Goal: Find specific page/section: Find specific page/section

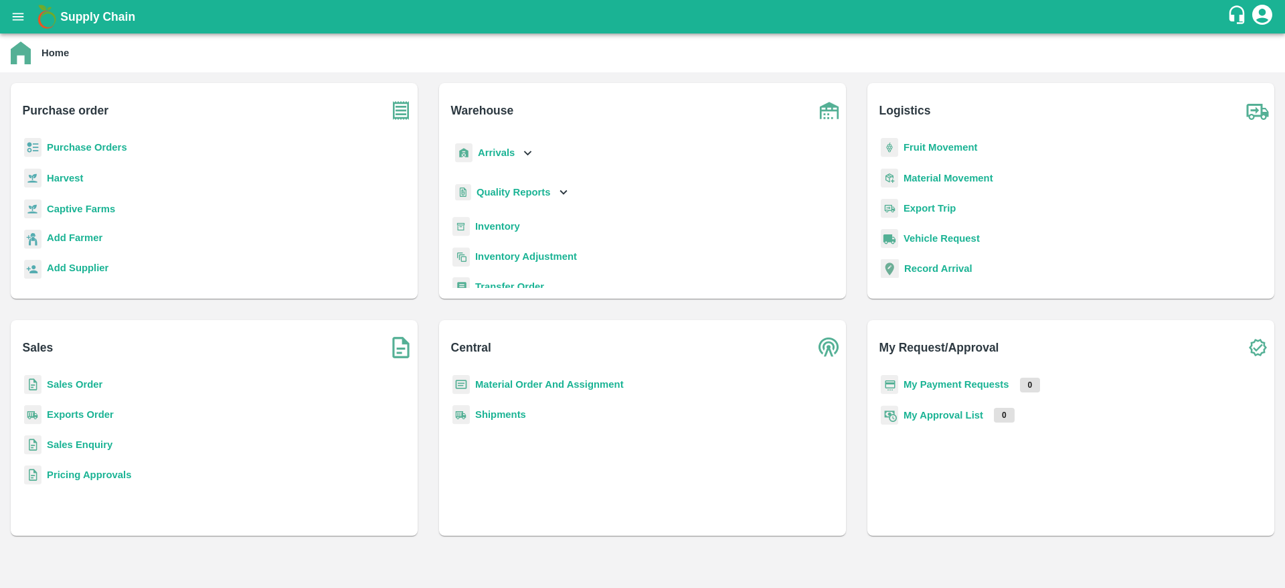
click at [489, 229] on b "Inventory" at bounding box center [497, 226] width 45 height 11
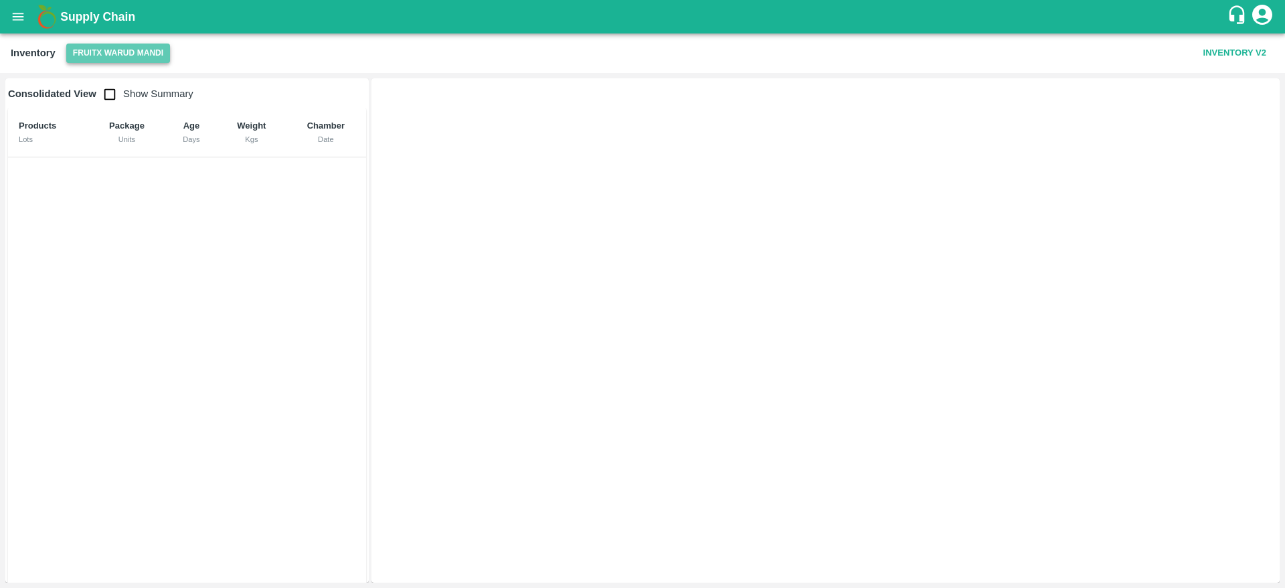
click at [133, 51] on button "FruitX Warud Mandi" at bounding box center [118, 53] width 104 height 19
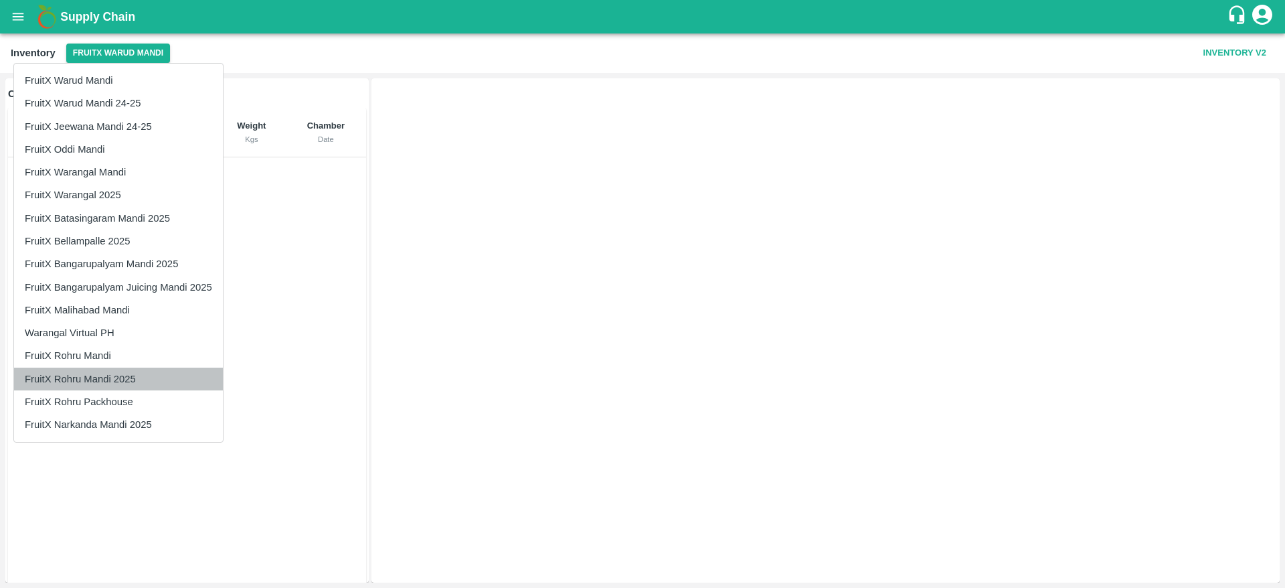
click at [121, 380] on li "FruitX Rohru Mandi 2025" at bounding box center [118, 379] width 209 height 23
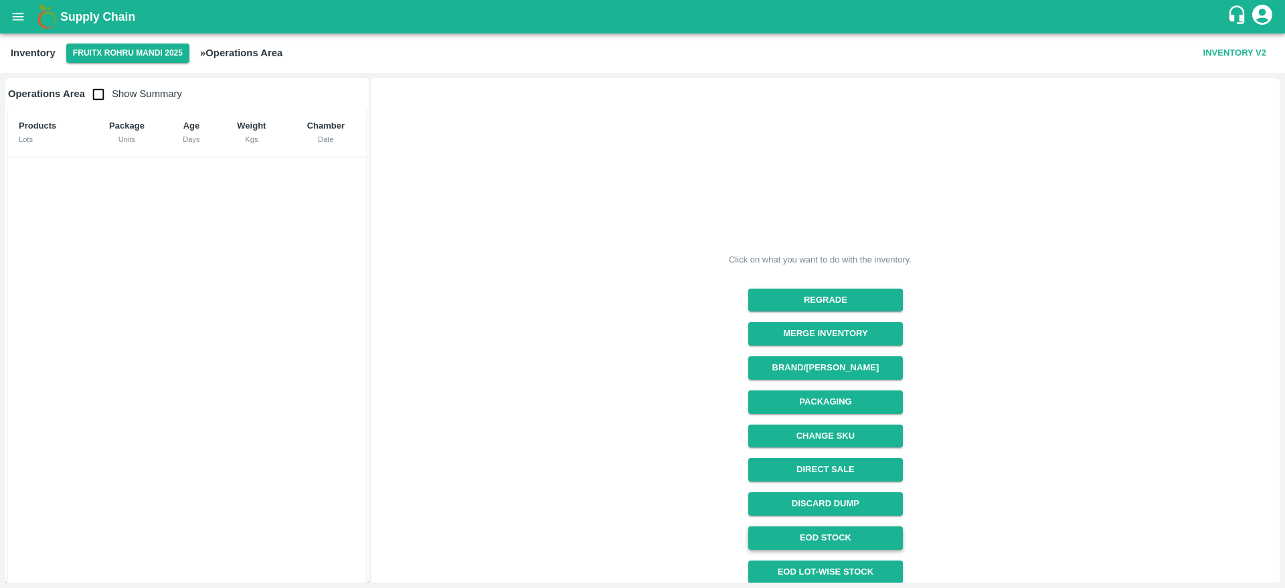
click at [831, 532] on link "EOD Stock" at bounding box center [825, 537] width 155 height 23
